Goal: Task Accomplishment & Management: Manage account settings

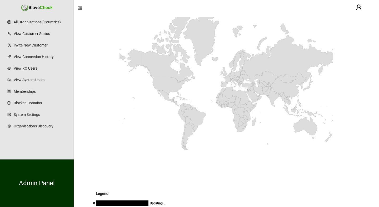
scroll to position [67, 0]
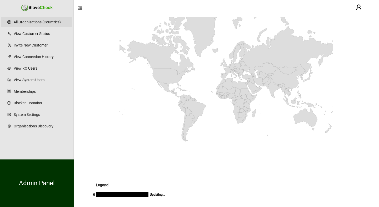
click at [53, 24] on link "All Organisations (Countries)" at bounding box center [41, 22] width 54 height 11
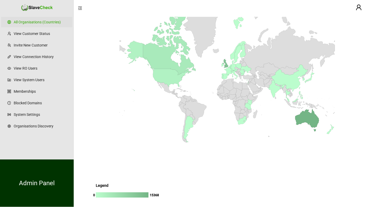
scroll to position [84, 0]
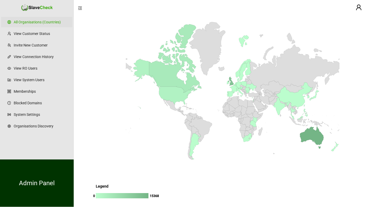
drag, startPoint x: 92, startPoint y: 31, endPoint x: 99, endPoint y: 48, distance: 18.8
click at [99, 48] on rect at bounding box center [227, 103] width 272 height 204
click at [34, 31] on link "View Customer Status" at bounding box center [41, 33] width 54 height 11
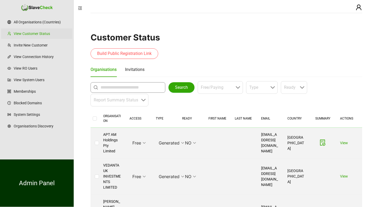
click at [119, 88] on input "text" at bounding box center [129, 88] width 57 height 6
type input "**********"
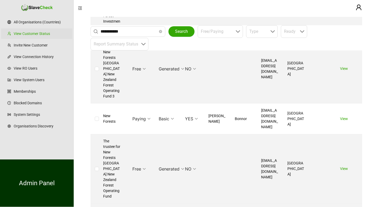
scroll to position [375, 0]
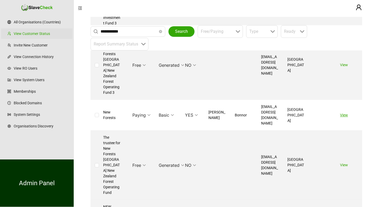
click at [344, 113] on link "View" at bounding box center [344, 115] width 8 height 4
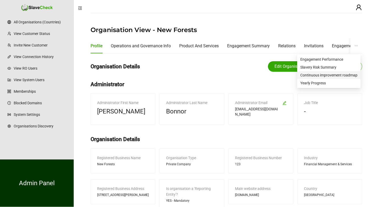
click at [331, 75] on span "Continuous improvement roadmap" at bounding box center [328, 75] width 57 height 6
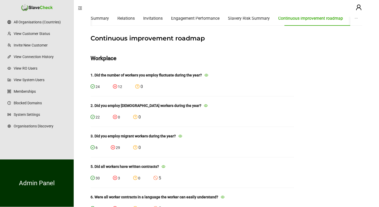
scroll to position [29, 0]
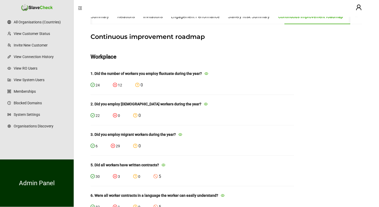
click at [204, 104] on icon "eye" at bounding box center [206, 104] width 4 height 3
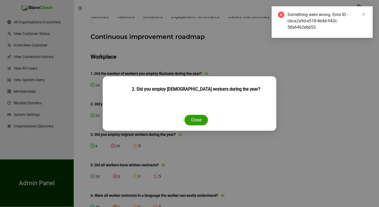
click at [193, 115] on button "Close" at bounding box center [196, 120] width 23 height 11
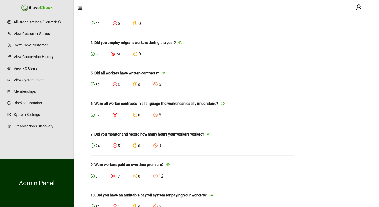
scroll to position [122, 0]
click at [157, 84] on icon "stop" at bounding box center [155, 84] width 4 height 4
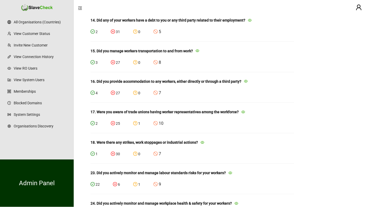
scroll to position [420, 0]
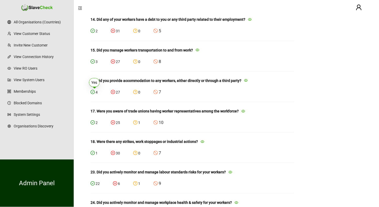
click at [93, 92] on icon "check-circle" at bounding box center [93, 92] width 2 height 2
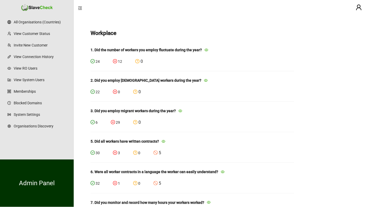
scroll to position [0, 0]
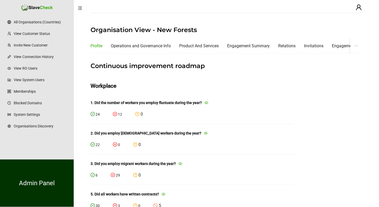
click at [96, 46] on div "Profile" at bounding box center [97, 46] width 12 height 7
